Goal: Information Seeking & Learning: Get advice/opinions

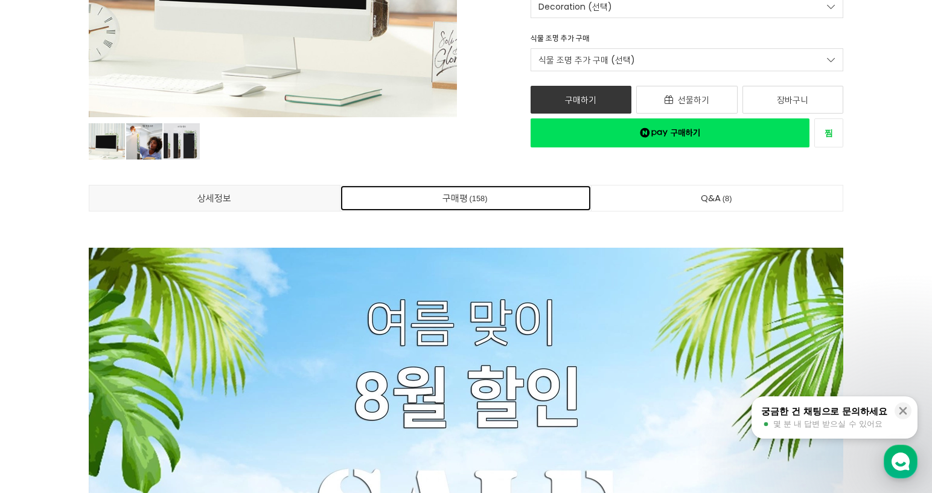
click at [487, 190] on link "구매평 158" at bounding box center [466, 197] width 251 height 25
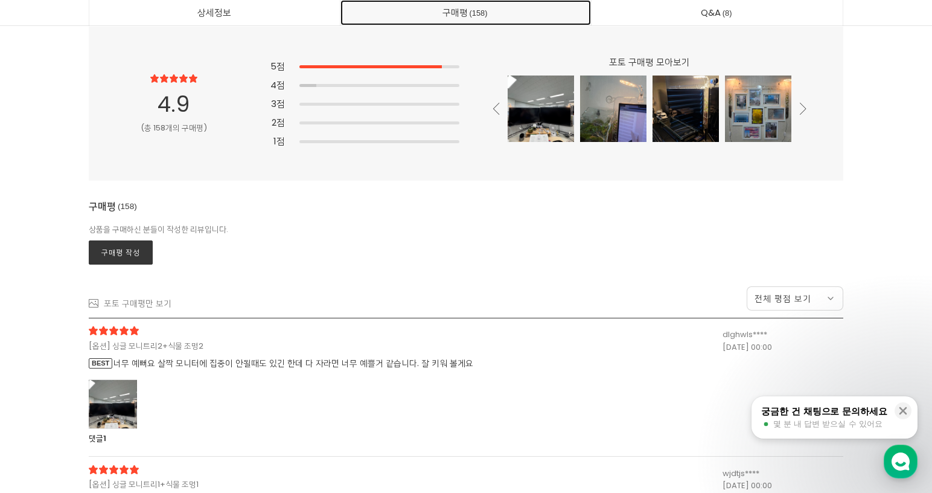
scroll to position [32674, 0]
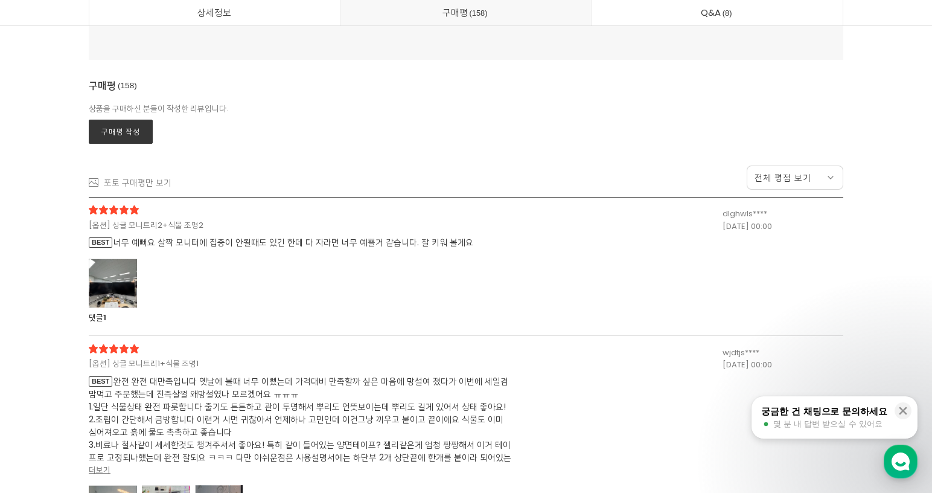
click at [132, 281] on div at bounding box center [113, 283] width 48 height 50
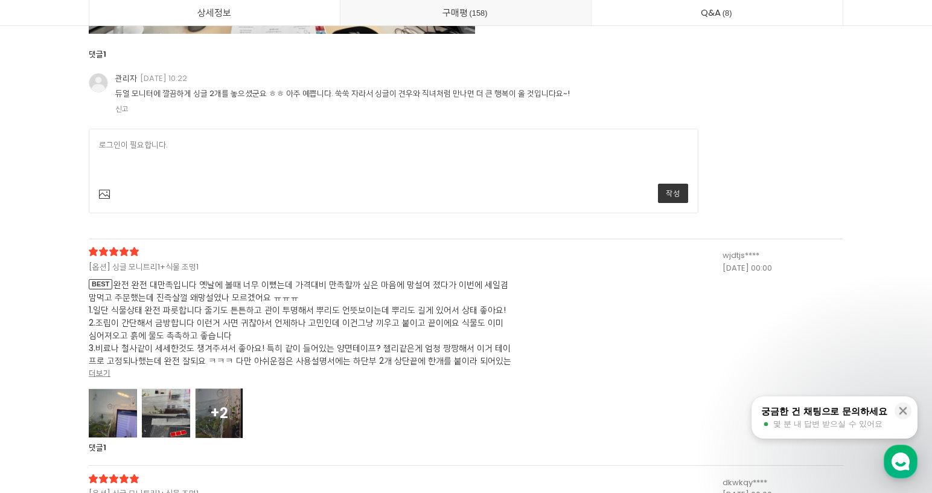
scroll to position [33217, 0]
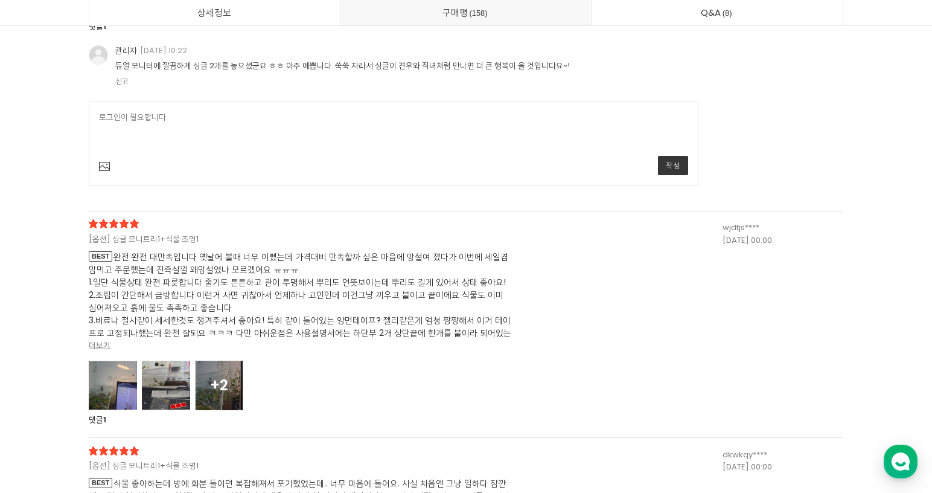
click at [110, 389] on div at bounding box center [113, 385] width 48 height 50
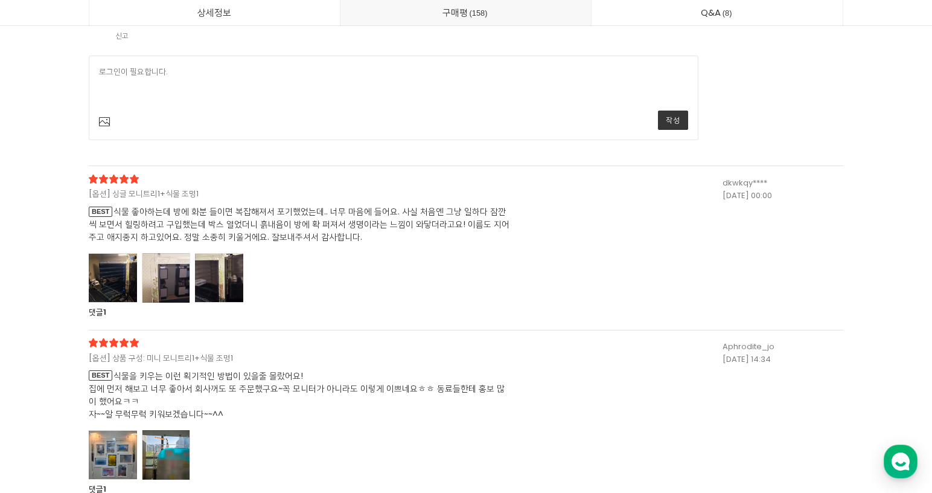
scroll to position [35330, 0]
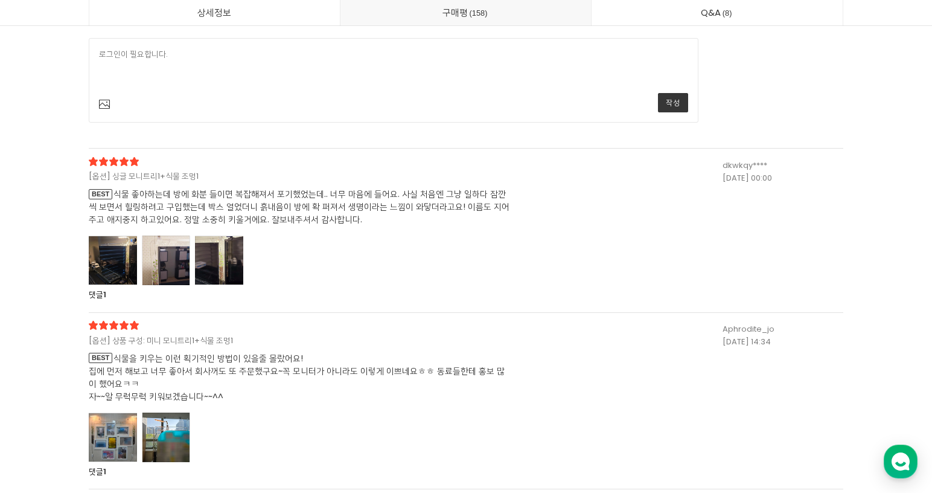
click at [129, 283] on div at bounding box center [113, 260] width 48 height 50
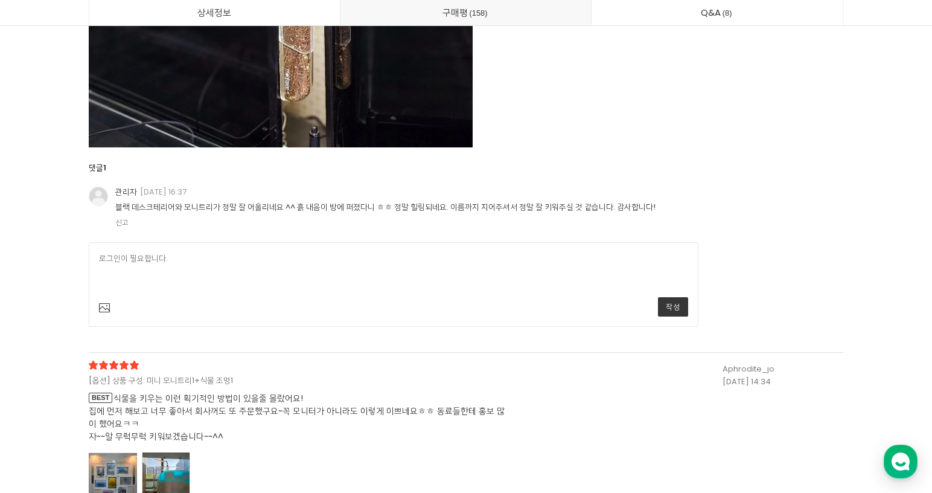
scroll to position [36779, 0]
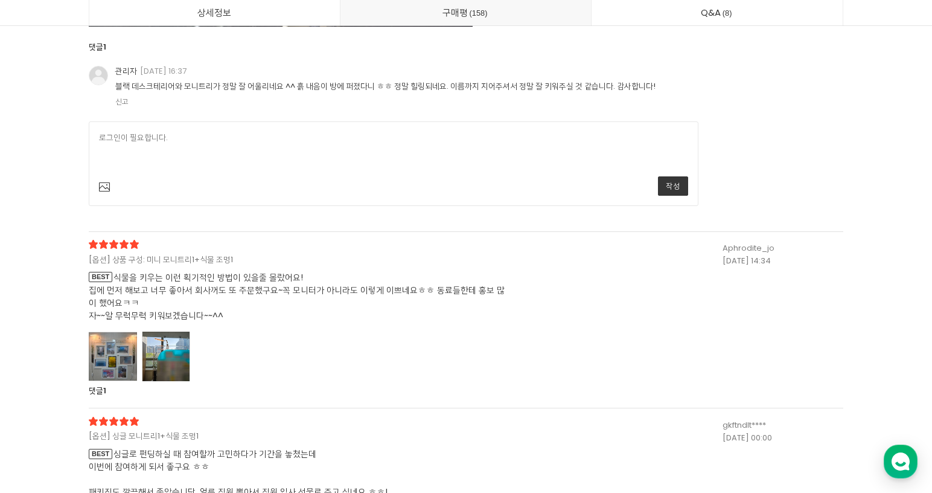
click at [101, 350] on div at bounding box center [113, 356] width 48 height 50
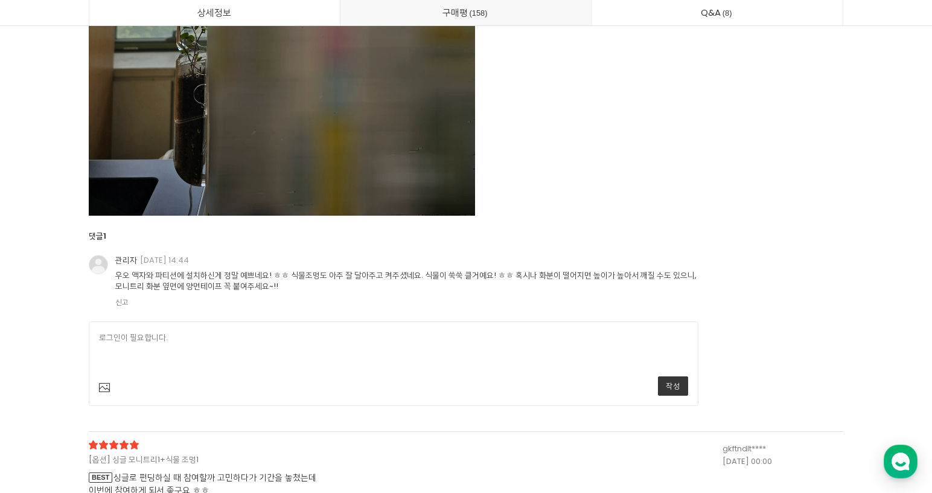
scroll to position [37866, 0]
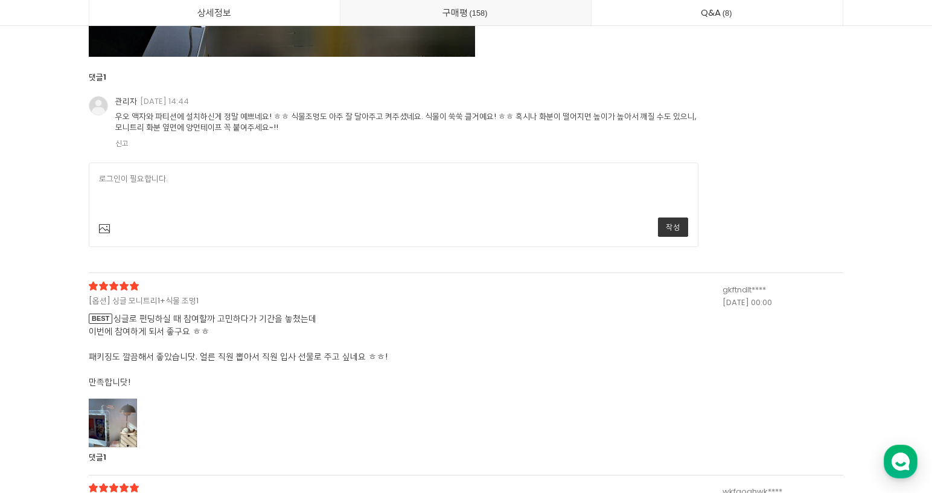
click at [120, 396] on div "[옵션] 싱글 모니트리1+식물 조명1 BEST 싱글로 펀딩하실 때 참여할까 고민하다가 기간을 놓쳤는데 이번에 참여하게 되서 좋구요 ㅎㅎ 패키징…" at bounding box center [406, 372] width 634 height 182
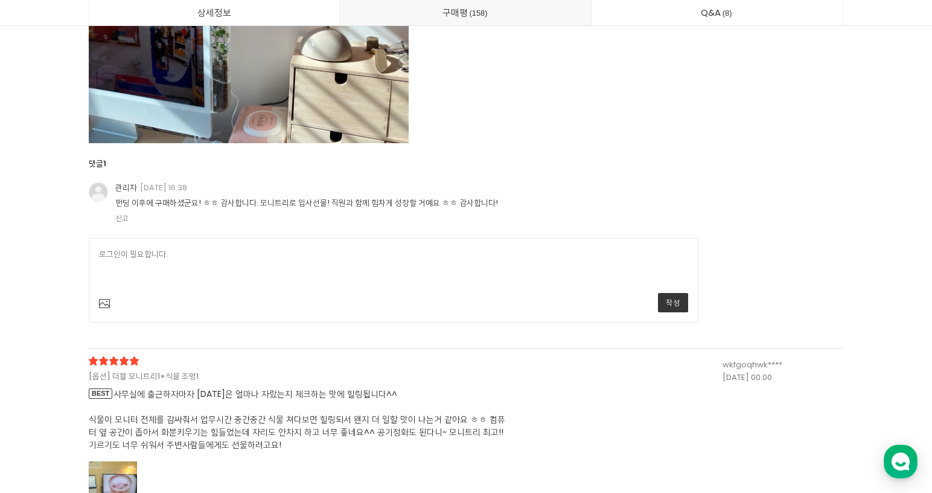
scroll to position [38530, 0]
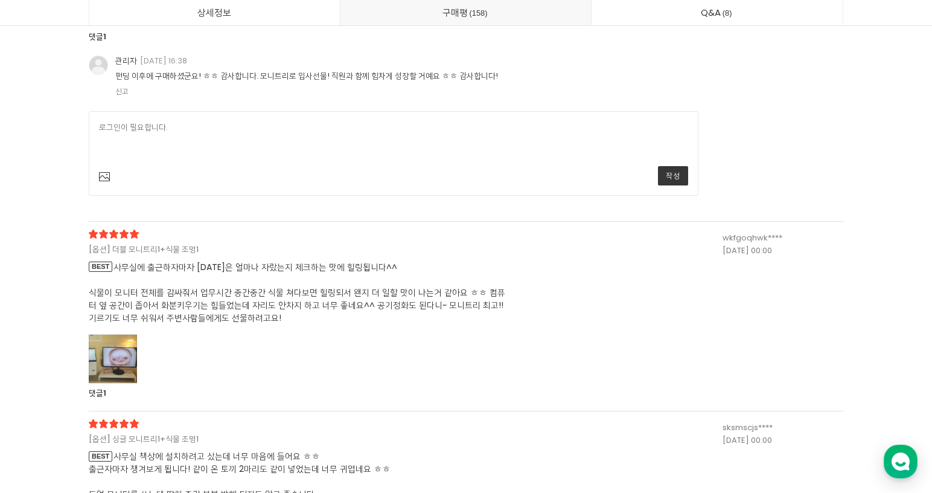
click at [127, 353] on div at bounding box center [113, 359] width 48 height 50
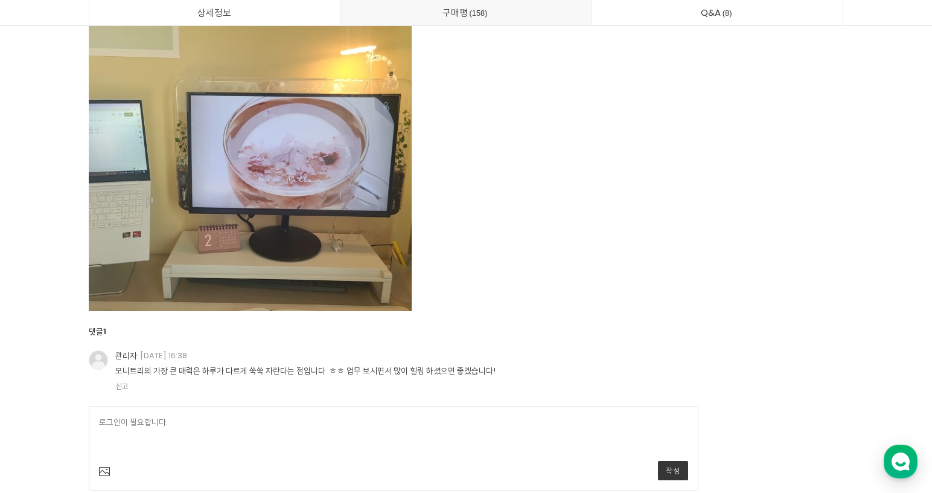
scroll to position [39074, 0]
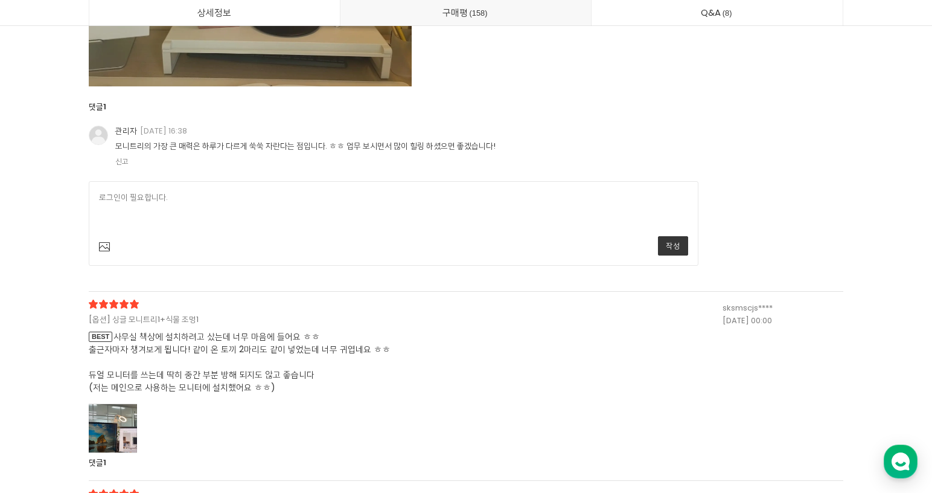
click at [126, 420] on div at bounding box center [113, 428] width 48 height 50
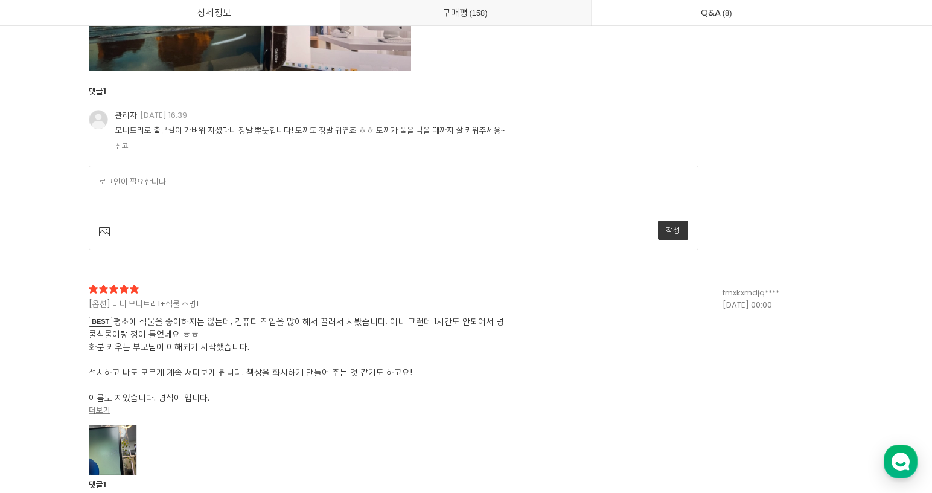
scroll to position [39919, 0]
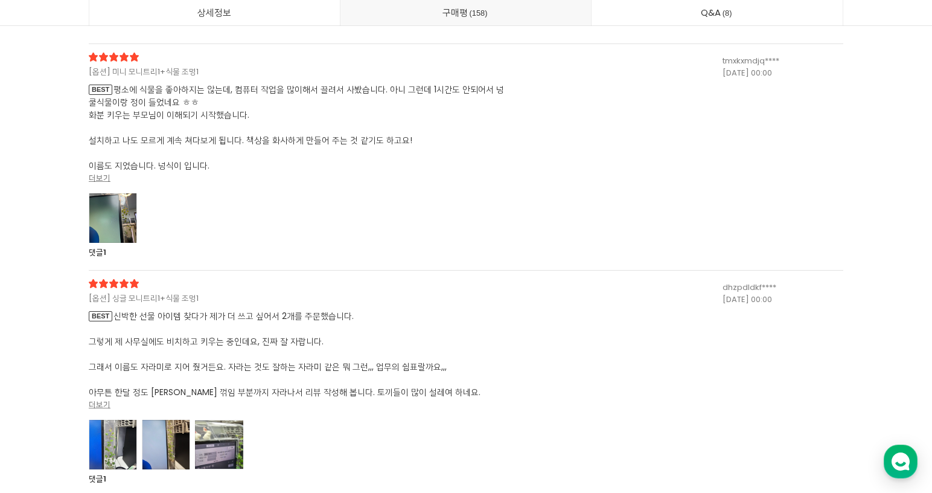
click at [125, 214] on div at bounding box center [113, 218] width 48 height 50
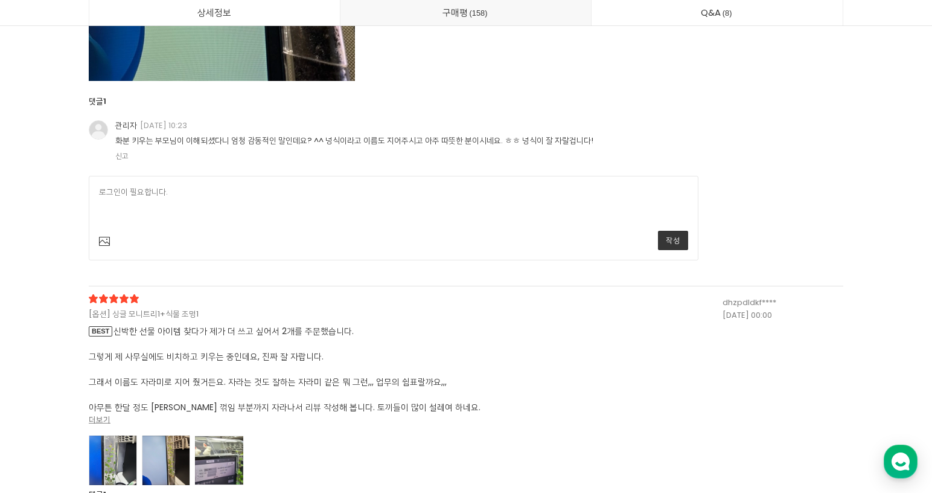
scroll to position [40523, 0]
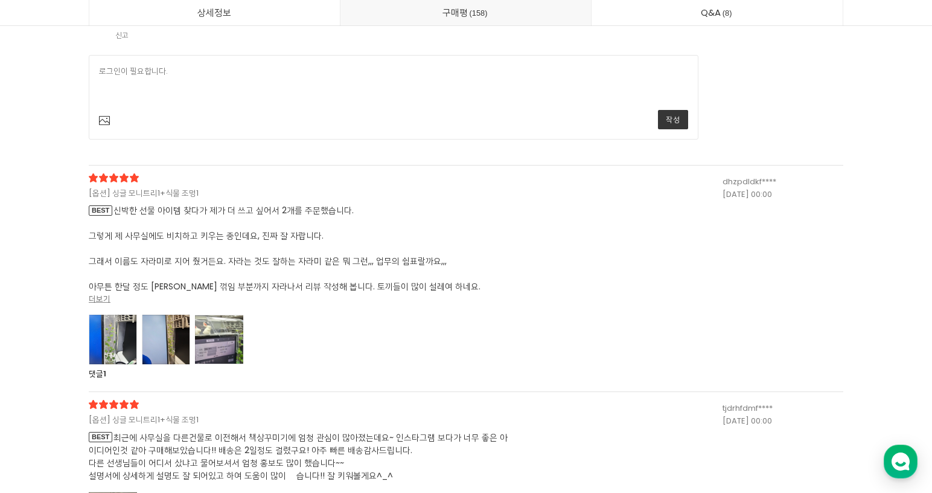
click at [122, 347] on div at bounding box center [113, 340] width 48 height 50
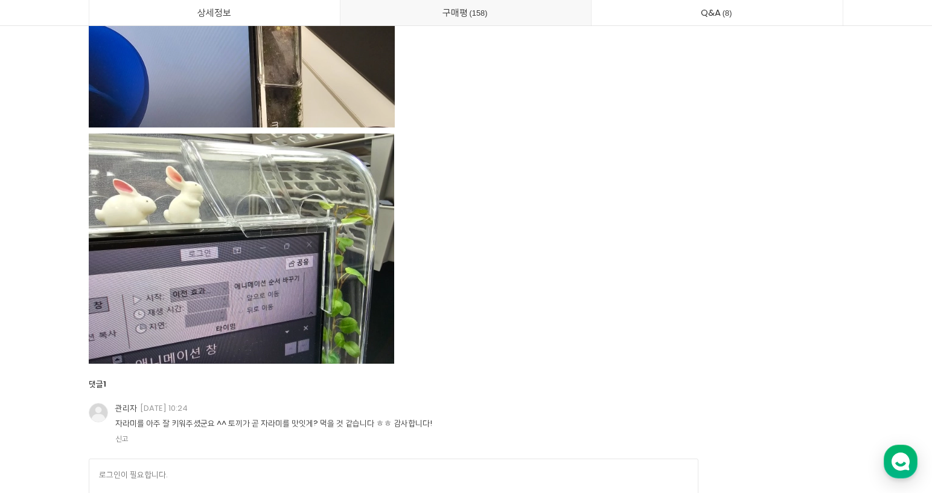
scroll to position [41911, 0]
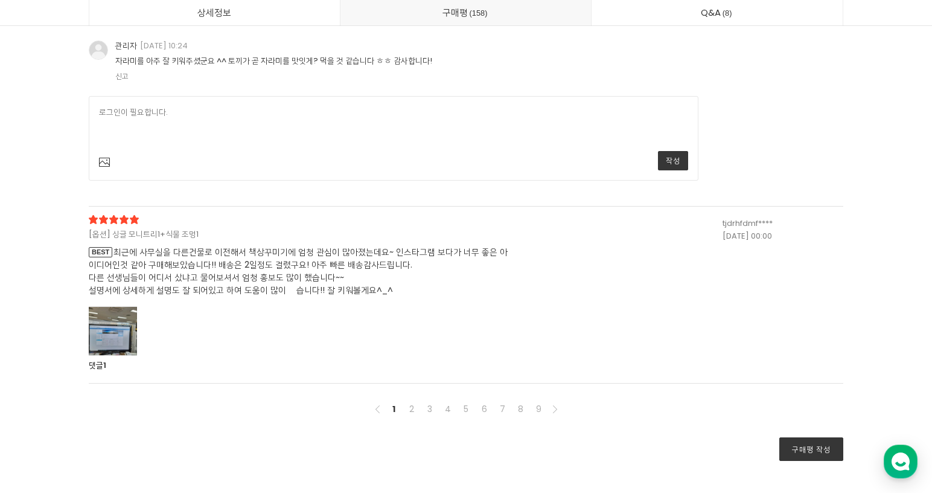
click at [121, 330] on div at bounding box center [113, 331] width 48 height 50
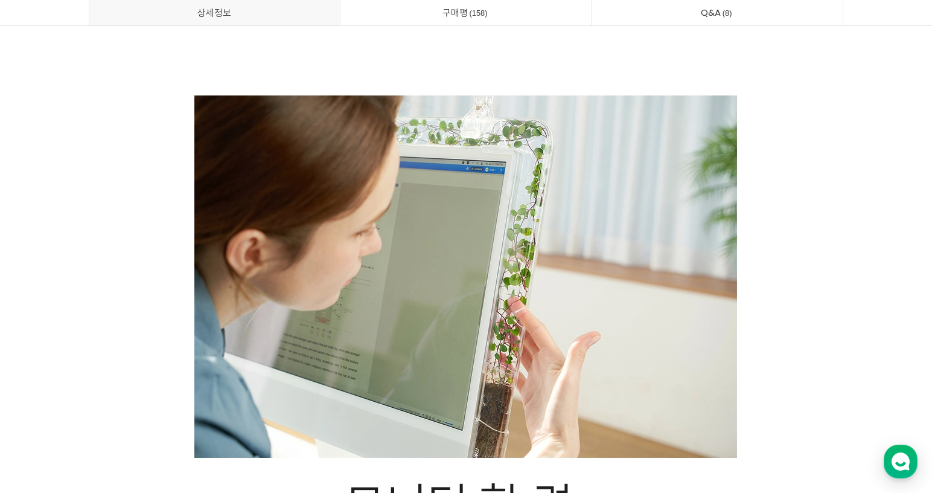
scroll to position [0, 0]
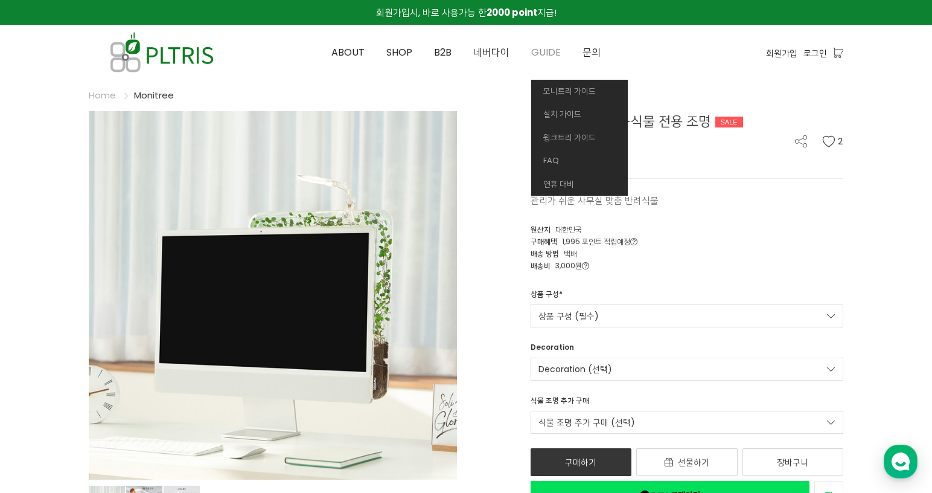
drag, startPoint x: 582, startPoint y: 394, endPoint x: 542, endPoint y: 53, distance: 343.5
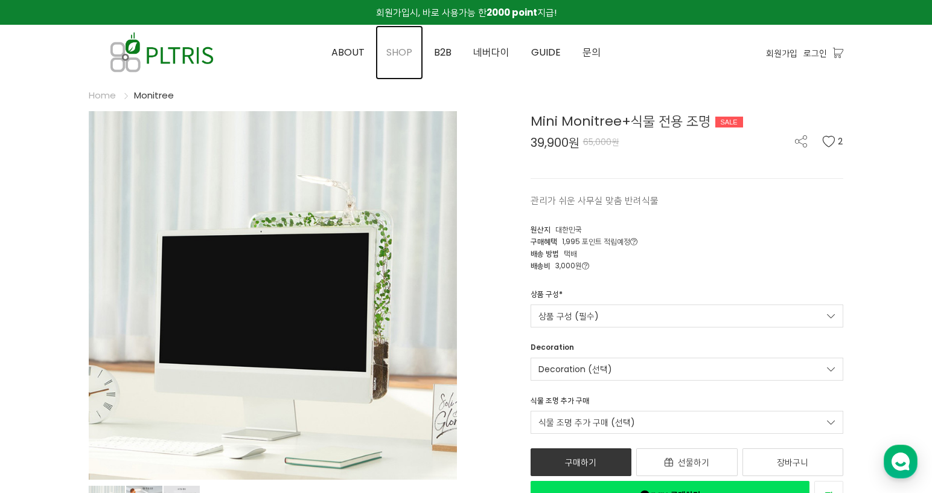
click at [403, 48] on span "SHOP" at bounding box center [399, 52] width 26 height 14
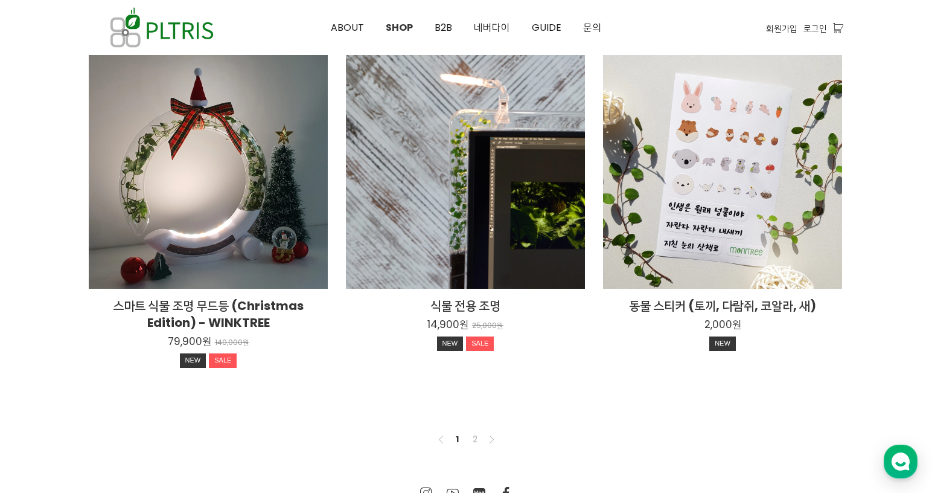
scroll to position [845, 0]
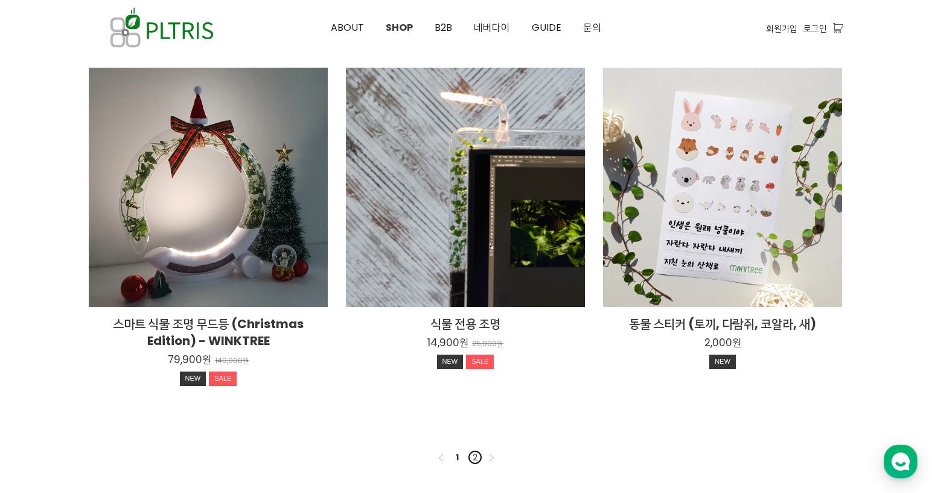
click at [476, 458] on link "2" at bounding box center [475, 457] width 14 height 14
